Goal: Task Accomplishment & Management: Manage account settings

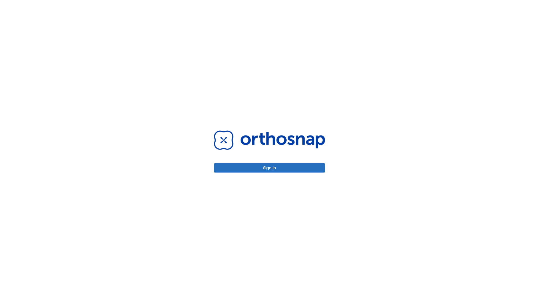
click at [270, 168] on button "Sign in" at bounding box center [269, 167] width 111 height 9
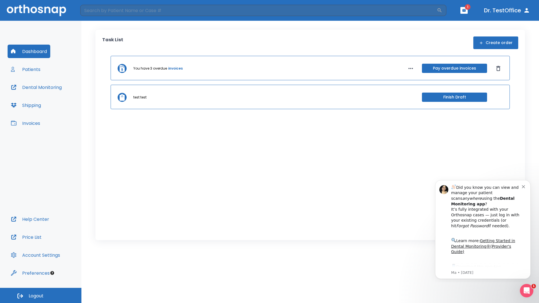
click at [41, 296] on span "Logout" at bounding box center [36, 296] width 15 height 6
